Goal: Check status

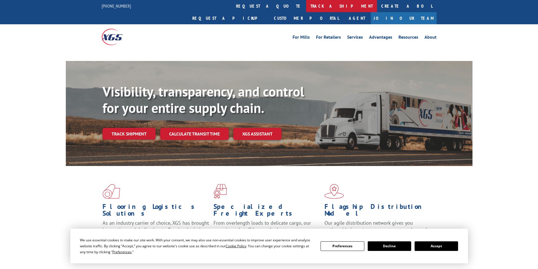
click at [306, 5] on link "track a shipment" at bounding box center [341, 6] width 71 height 12
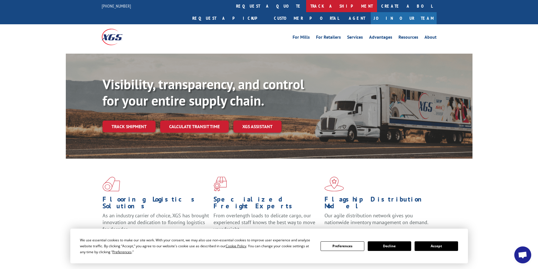
click at [306, 8] on link "track a shipment" at bounding box center [341, 6] width 71 height 12
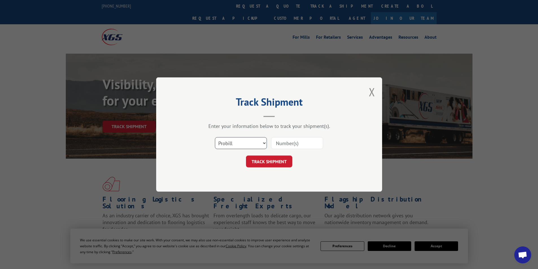
click at [244, 147] on select "Select category... Probill BOL PO" at bounding box center [241, 143] width 52 height 12
select select "bol"
click at [215, 137] on select "Select category... Probill BOL PO" at bounding box center [241, 143] width 52 height 12
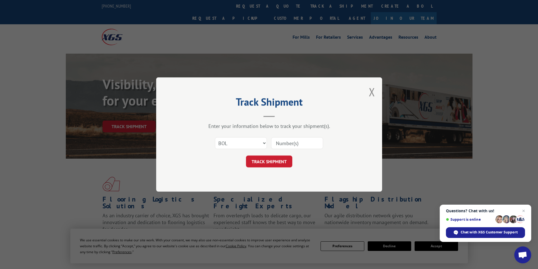
click at [284, 146] on input at bounding box center [297, 143] width 52 height 12
paste input "15339871"
type input "15339871"
click at [280, 161] on button "TRACK SHIPMENT" at bounding box center [269, 162] width 46 height 12
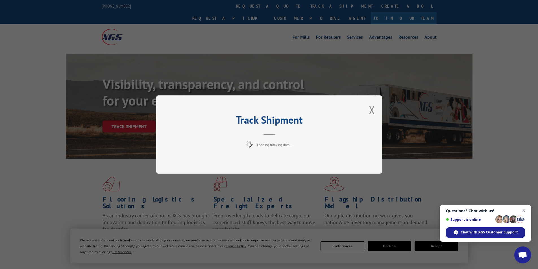
click at [523, 210] on span "Close chat" at bounding box center [523, 211] width 7 height 7
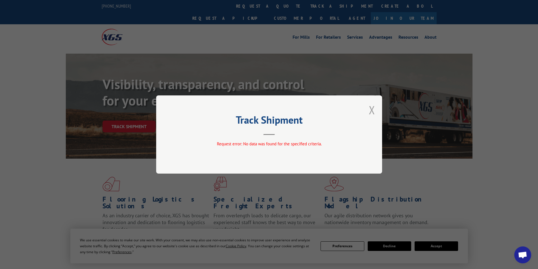
click at [373, 109] on button "Close modal" at bounding box center [372, 110] width 6 height 15
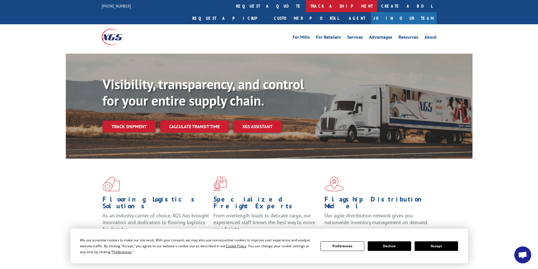
click at [306, 2] on link "track a shipment" at bounding box center [341, 6] width 71 height 12
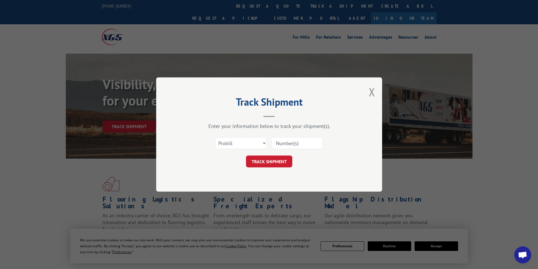
click at [285, 141] on input at bounding box center [297, 143] width 52 height 12
paste input "15339871"
type input "15339871"
click at [277, 162] on button "TRACK SHIPMENT" at bounding box center [269, 162] width 46 height 12
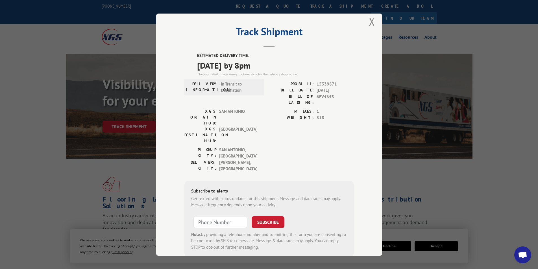
scroll to position [12, 0]
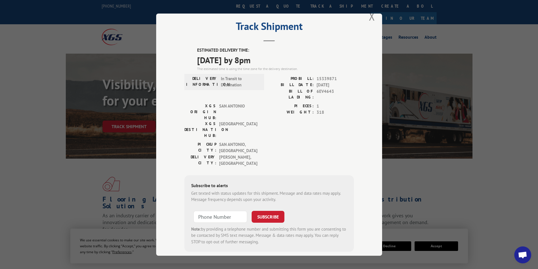
click at [523, 256] on span "Open chat" at bounding box center [522, 256] width 9 height 8
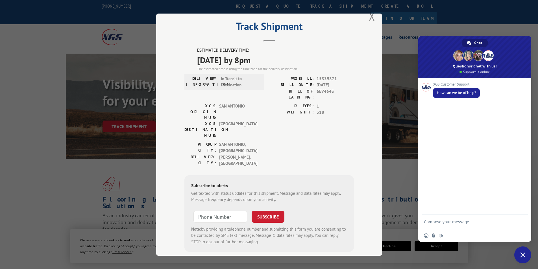
click at [446, 230] on div "Insert an emoji Send a file Audio message" at bounding box center [474, 236] width 113 height 12
click at [446, 221] on textarea "Compose your message..." at bounding box center [468, 225] width 89 height 10
type textarea "I need to find out what a delay is on a shipment."
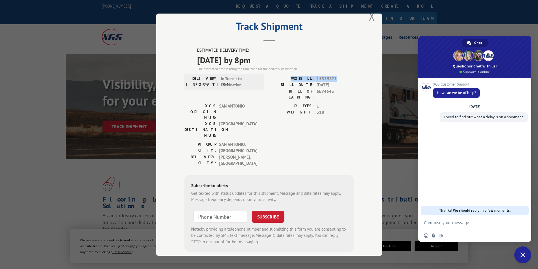
drag, startPoint x: 297, startPoint y: 77, endPoint x: 334, endPoint y: 77, distance: 37.3
click at [334, 77] on div "PROBILL: 15339871" at bounding box center [311, 78] width 85 height 6
copy div "PROBILL: 15339871"
click at [440, 221] on textarea "Compose your message..." at bounding box center [468, 222] width 89 height 5
paste textarea "PROBILL: 15339871"
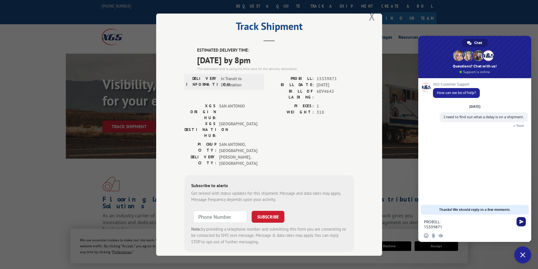
type textarea "PROBILL: 15339871"
click at [522, 224] on span "Send" at bounding box center [522, 222] width 4 height 4
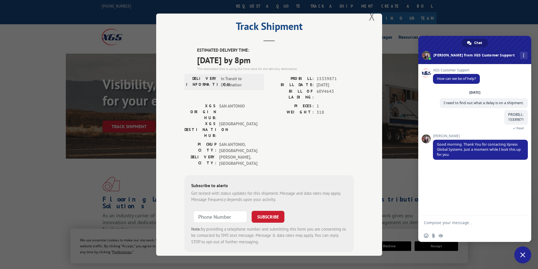
click at [371, 153] on div "Track Shipment ESTIMATED DELIVERY TIME: [DATE] by 8pm The estimated time is usi…" at bounding box center [269, 135] width 226 height 242
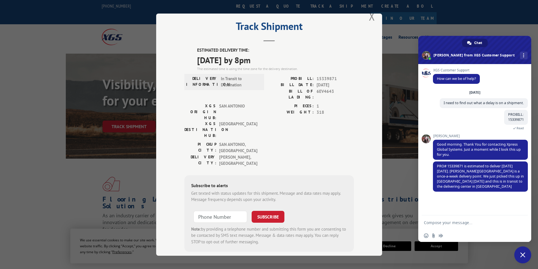
click at [428, 103] on div "XGS Customer Support How can we be of help? [DATE] I need to find out what a de…" at bounding box center [474, 139] width 113 height 151
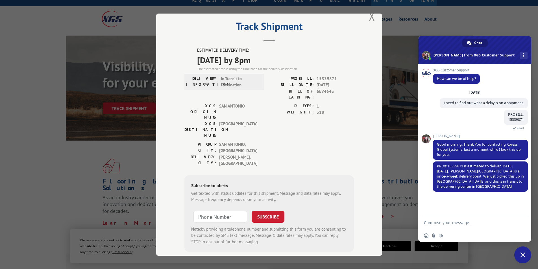
scroll to position [28, 0]
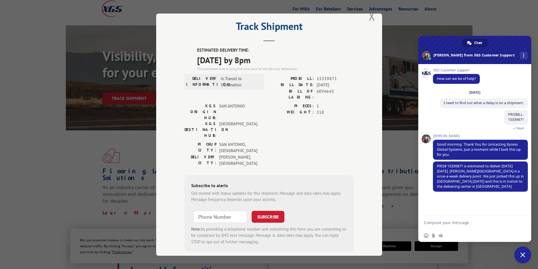
click at [500, 9] on div "Track Shipment ESTIMATED DELIVERY TIME: [DATE] by 8pm The estimated time is usi…" at bounding box center [269, 134] width 538 height 269
